Goal: Task Accomplishment & Management: Manage account settings

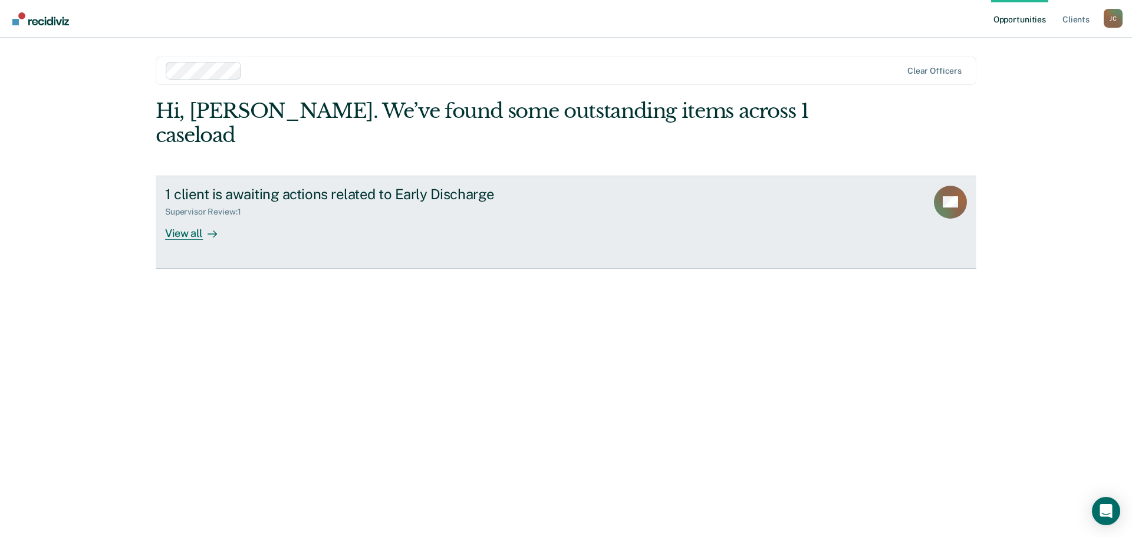
click at [192, 217] on div "View all" at bounding box center [198, 228] width 66 height 23
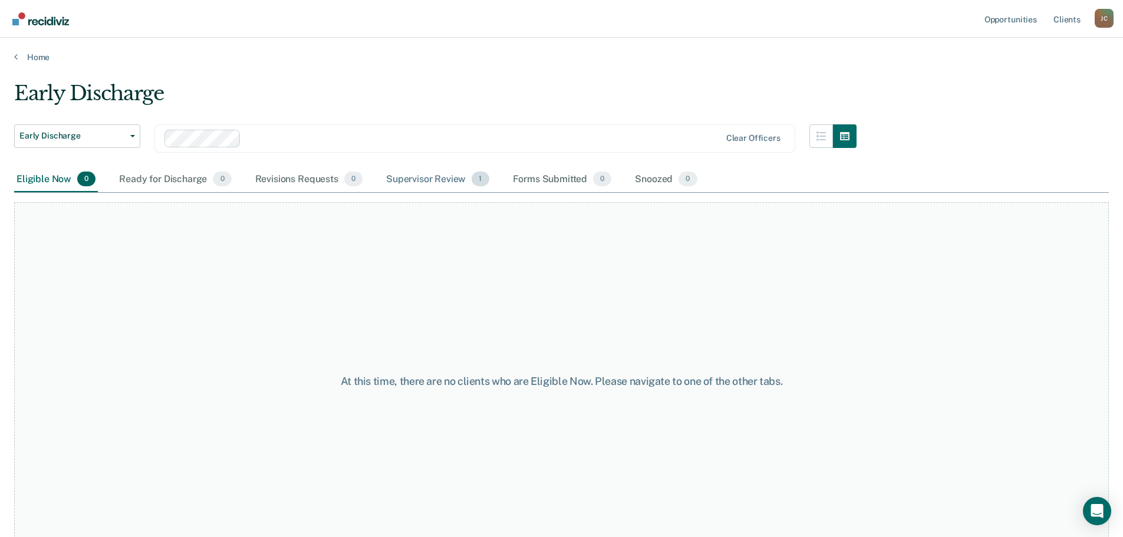
click at [440, 178] on div "Supervisor Review 1" at bounding box center [438, 180] width 108 height 26
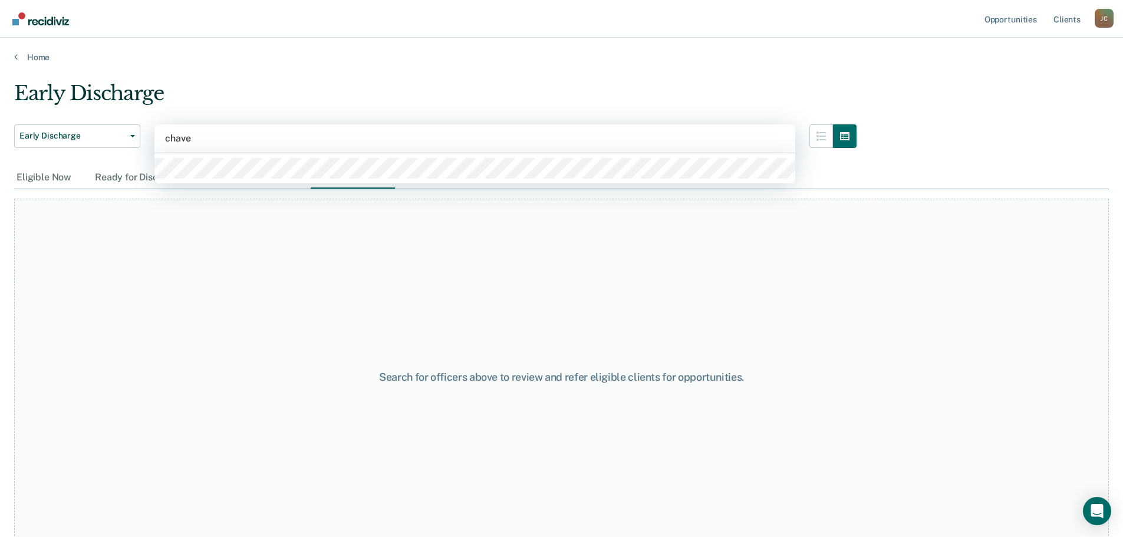
type input "[PERSON_NAME]"
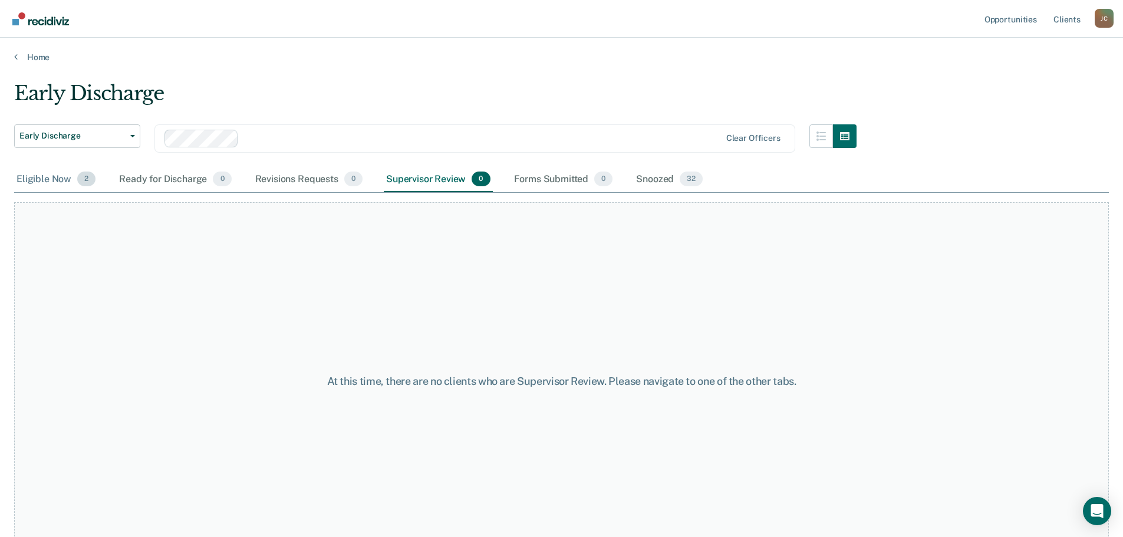
click at [34, 182] on div "Eligible Now 2" at bounding box center [56, 180] width 84 height 26
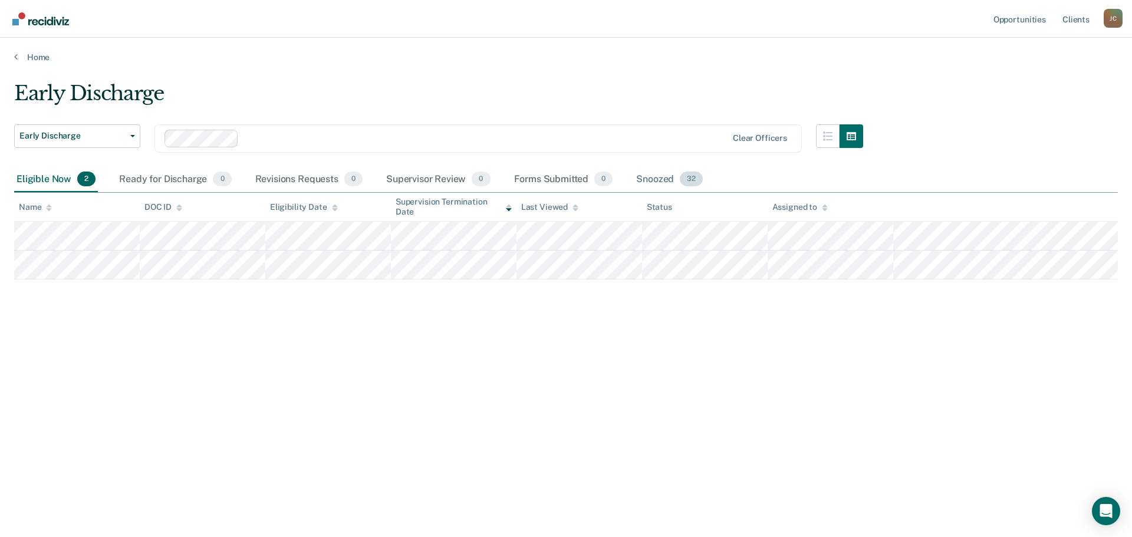
click at [659, 179] on div "Snoozed 32" at bounding box center [669, 180] width 71 height 26
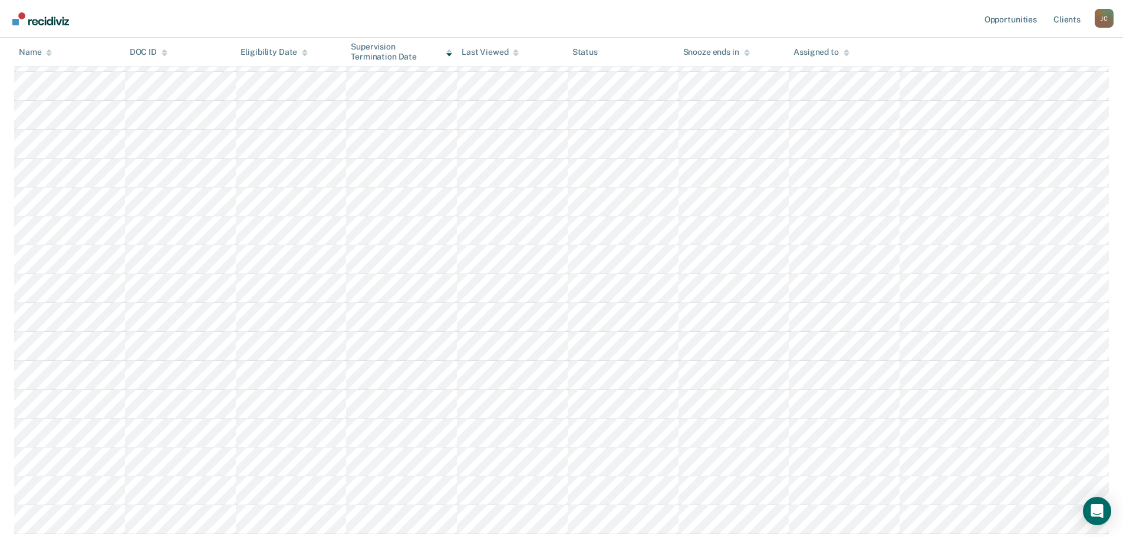
scroll to position [575, 0]
click at [565, 528] on button "Load more" at bounding box center [561, 530] width 57 height 14
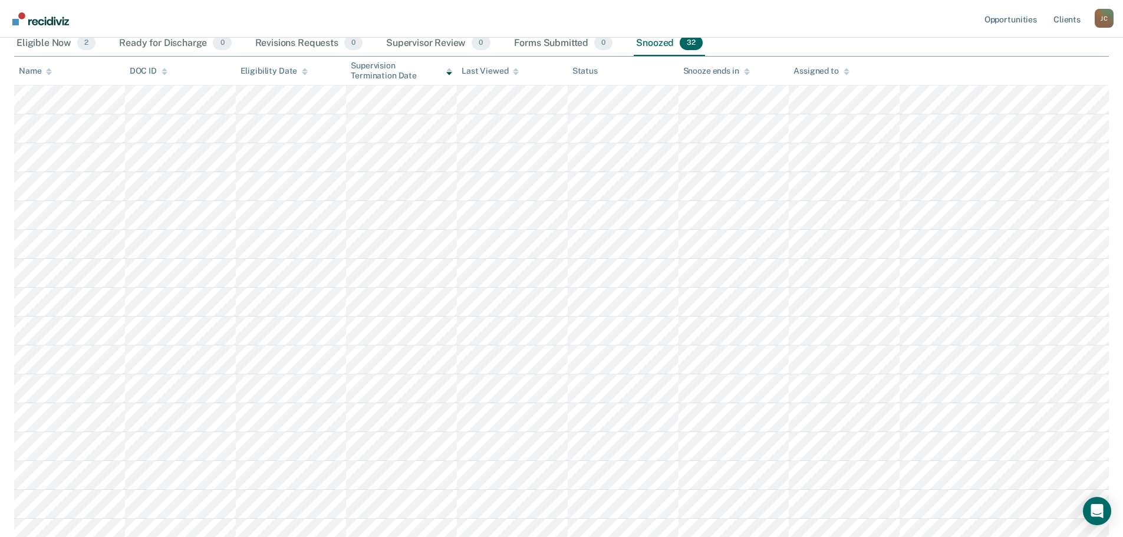
scroll to position [137, 0]
